Goal: Task Accomplishment & Management: Use online tool/utility

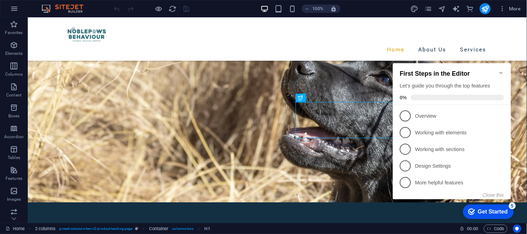
click at [498, 70] on icon "Minimize checklist" at bounding box center [501, 73] width 6 height 6
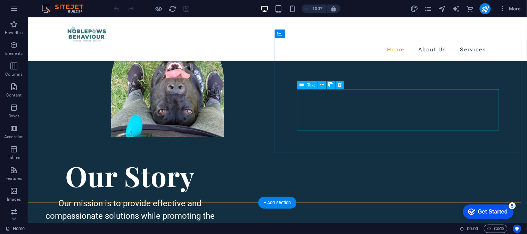
scroll to position [412, 0]
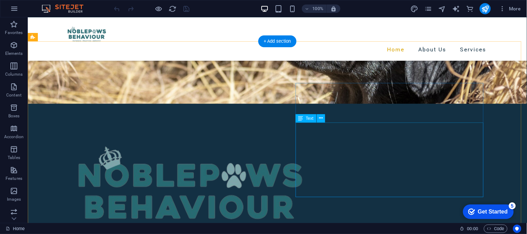
scroll to position [193, 0]
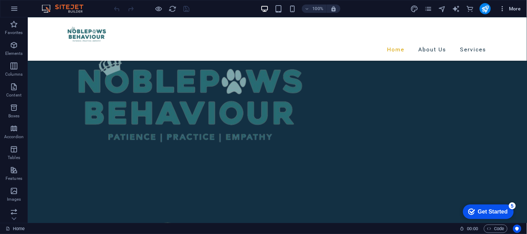
click at [502, 7] on icon "button" at bounding box center [502, 8] width 7 height 7
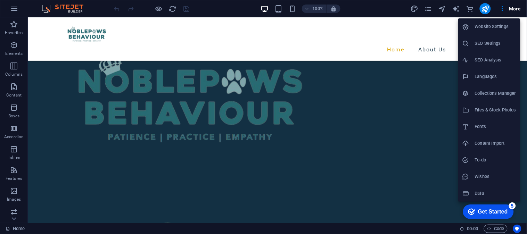
click at [425, 9] on div at bounding box center [263, 117] width 527 height 234
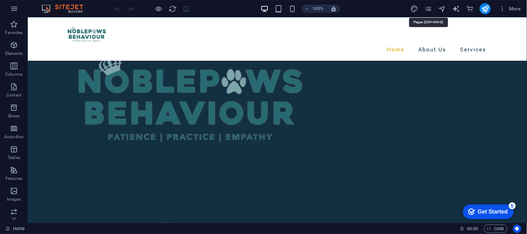
click at [425, 9] on icon "pages" at bounding box center [428, 9] width 8 height 8
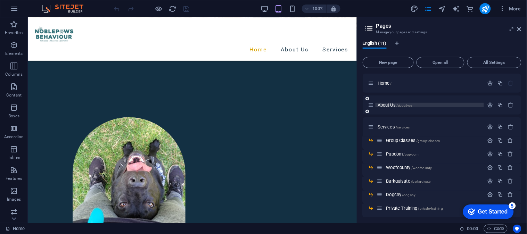
click at [396, 103] on span "About Us /about-us" at bounding box center [394, 104] width 34 height 5
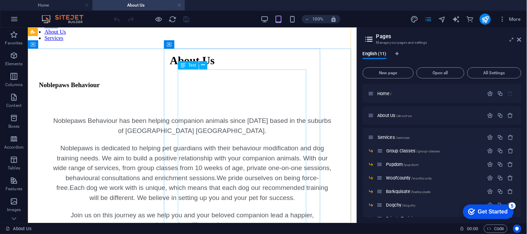
scroll to position [0, 0]
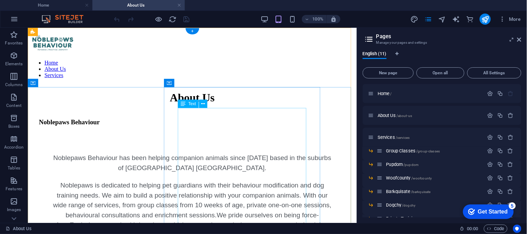
click at [267, 153] on div "Noblepaws Behaviour has been helping companion animals since [DATE] based in th…" at bounding box center [191, 210] width 279 height 114
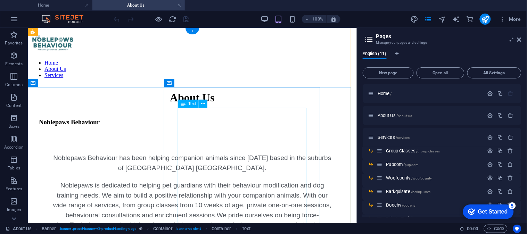
click at [238, 153] on div "Noblepaws Behaviour has been helping companion animals since [DATE] based in th…" at bounding box center [191, 210] width 279 height 114
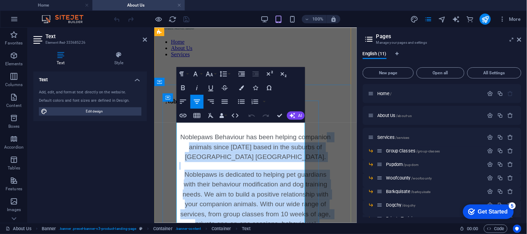
scroll to position [1, 0]
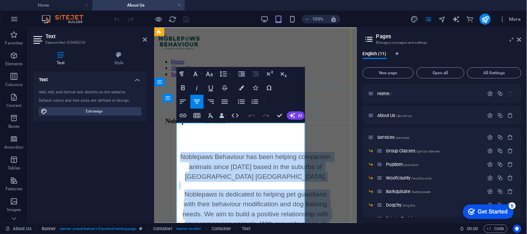
drag, startPoint x: 281, startPoint y: 167, endPoint x: 182, endPoint y: 132, distance: 105.5
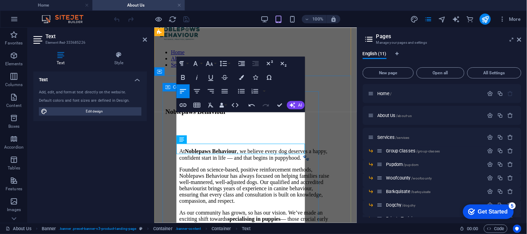
scroll to position [11, 0]
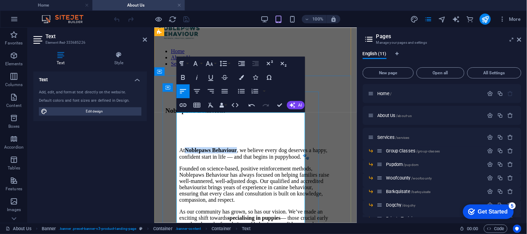
drag, startPoint x: 251, startPoint y: 118, endPoint x: 186, endPoint y: 118, distance: 65.3
click at [186, 147] on strong "Noblepaws Behaviour" at bounding box center [210, 150] width 52 height 6
click at [227, 151] on p "At Noblepaws Behaviour , we believe every dog deserves a happy, confident start…" at bounding box center [255, 153] width 152 height 13
click at [220, 147] on p "At Noblepaws Behaviour , we believe every dog deserves a happy, confident start…" at bounding box center [255, 153] width 152 height 12
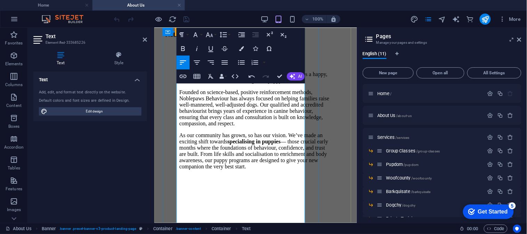
scroll to position [126, 0]
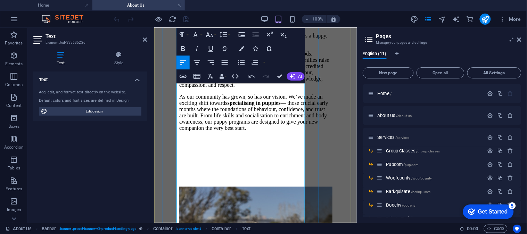
click at [198, 131] on p "As our community has grown, so has our vision. We’ve made an exciting shift tow…" at bounding box center [255, 111] width 152 height 37
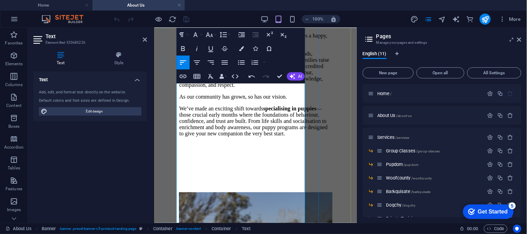
click at [193, 136] on p "We’ve made an exciting shift towards specialising in puppies — those crucial ea…" at bounding box center [255, 120] width 152 height 31
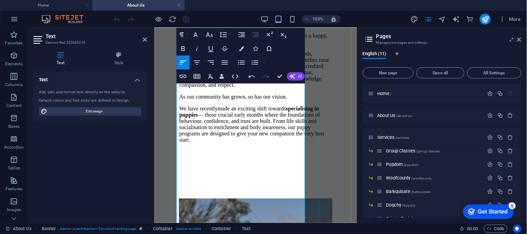
click at [281, 143] on p "We have recently made an exciting shift towards specialising in puppies — those…" at bounding box center [255, 123] width 152 height 37
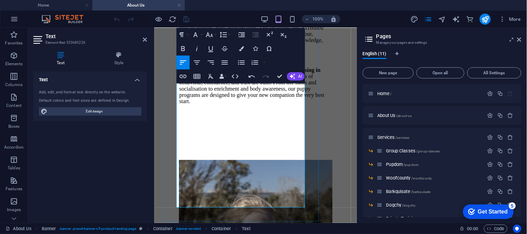
click at [234, 104] on p "We have recently made an exciting shift towards specialising in puppies those c…" at bounding box center [255, 85] width 152 height 37
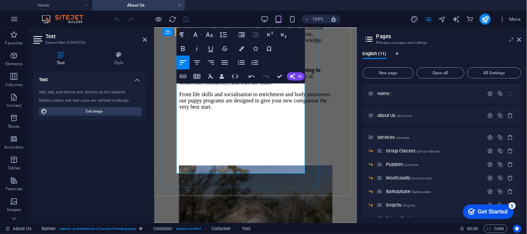
scroll to position [203, 0]
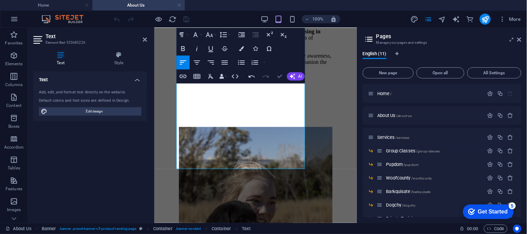
drag, startPoint x: 277, startPoint y: 78, endPoint x: 258, endPoint y: 121, distance: 46.4
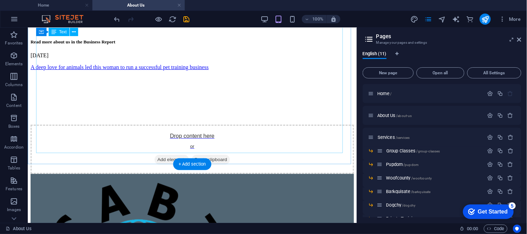
scroll to position [573, 0]
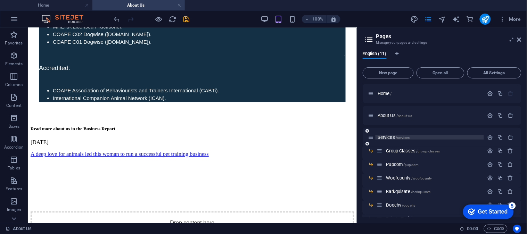
click at [406, 136] on span "/services" at bounding box center [402, 138] width 14 height 4
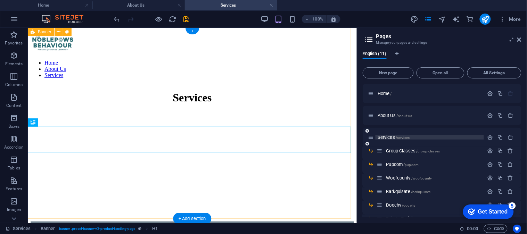
scroll to position [0, 0]
